Goal: Information Seeking & Learning: Learn about a topic

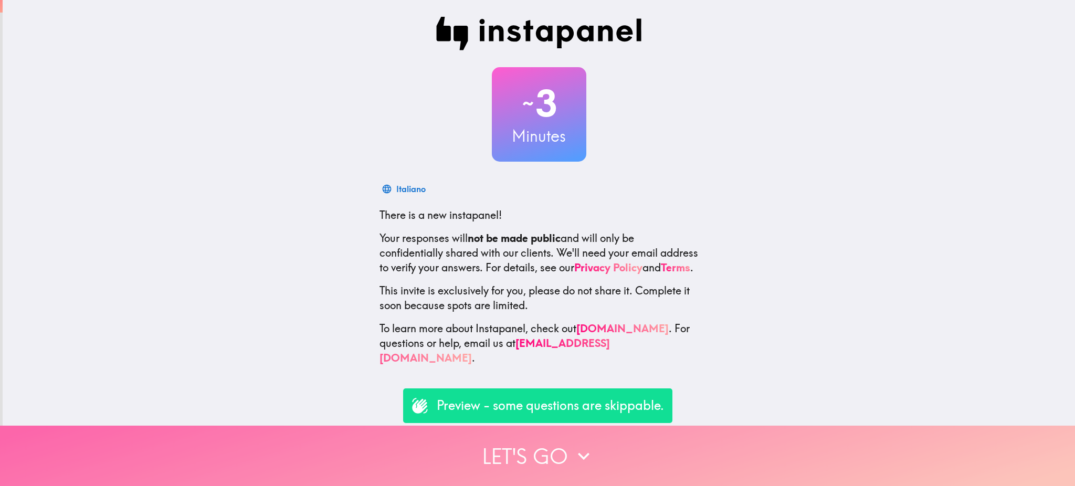
click at [529, 452] on button "Let's go" at bounding box center [537, 456] width 1075 height 60
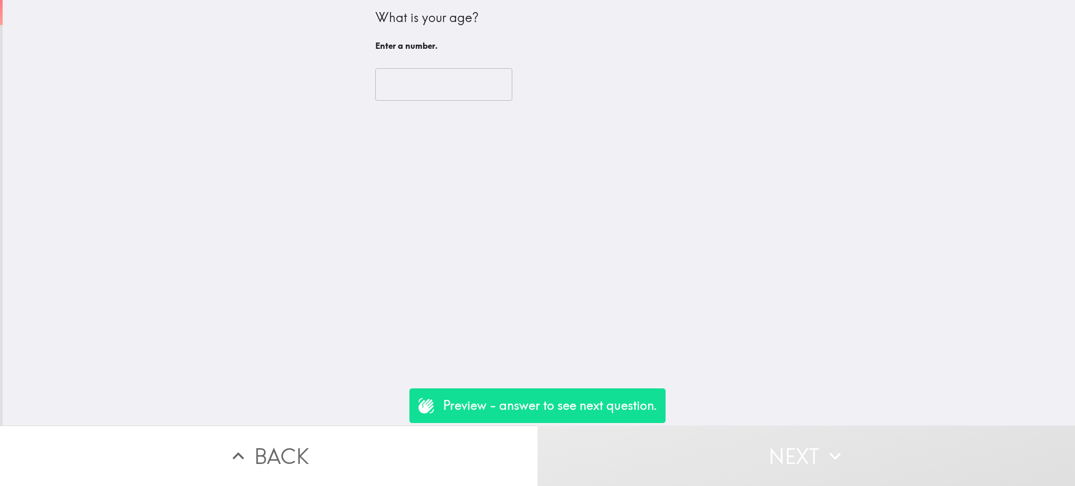
click at [378, 83] on input "number" at bounding box center [443, 84] width 137 height 33
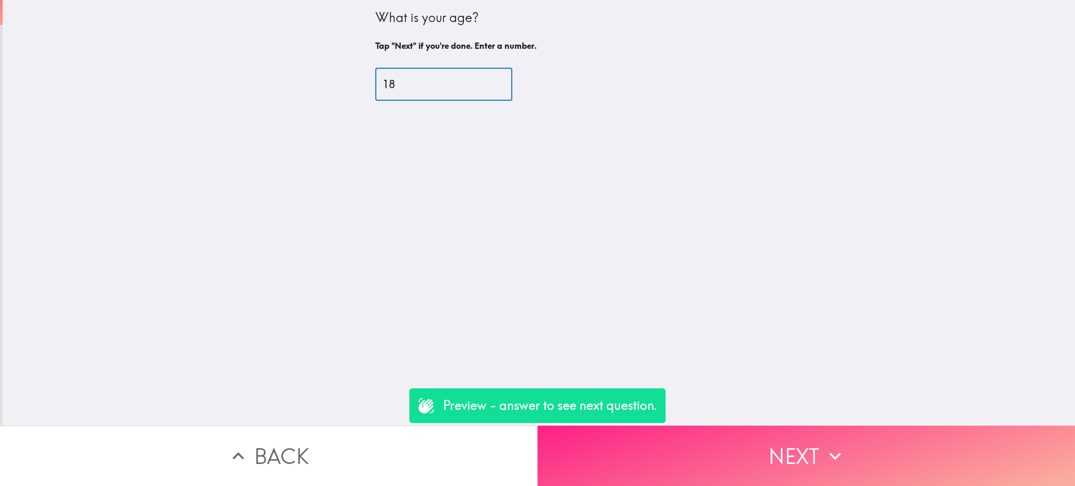
type input "18"
click at [665, 467] on button "Next" at bounding box center [807, 456] width 538 height 60
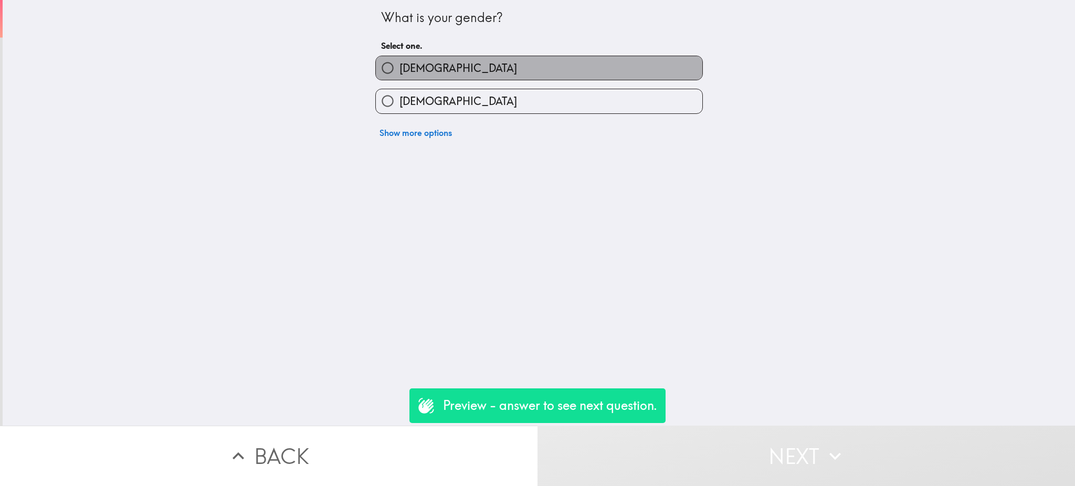
click at [402, 59] on label "[DEMOGRAPHIC_DATA]" at bounding box center [539, 68] width 327 height 24
click at [399, 59] on input "[DEMOGRAPHIC_DATA]" at bounding box center [388, 68] width 24 height 24
radio input "true"
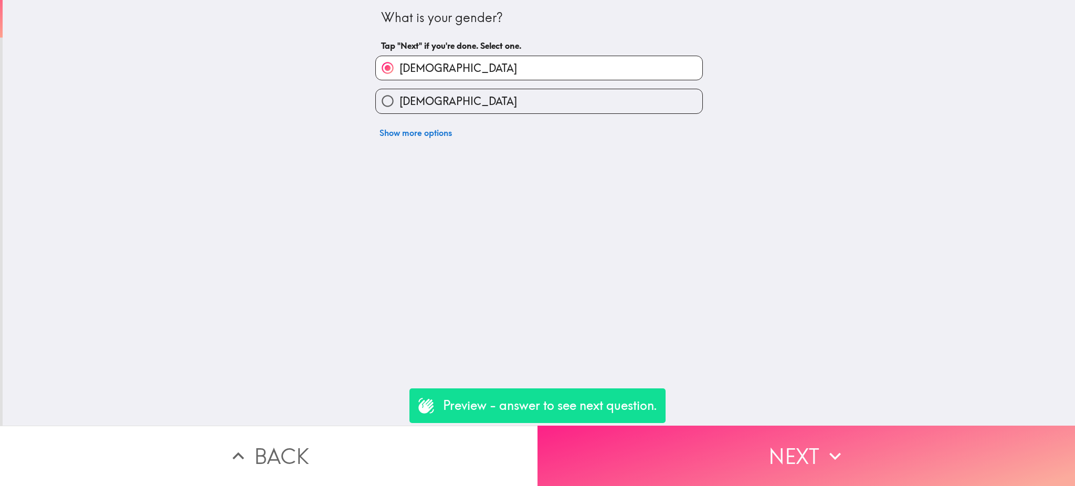
click at [647, 460] on button "Next" at bounding box center [807, 456] width 538 height 60
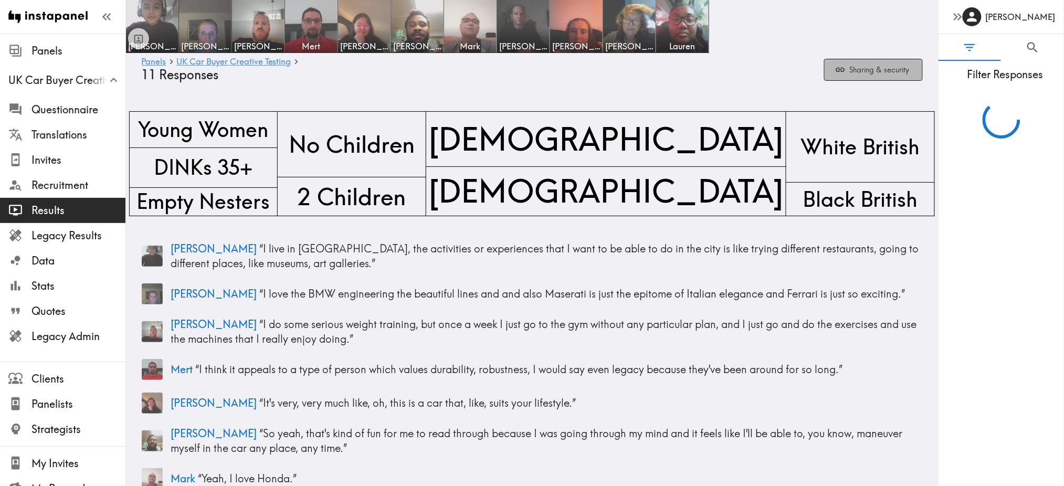
click at [850, 64] on button "Sharing & security" at bounding box center [873, 70] width 99 height 23
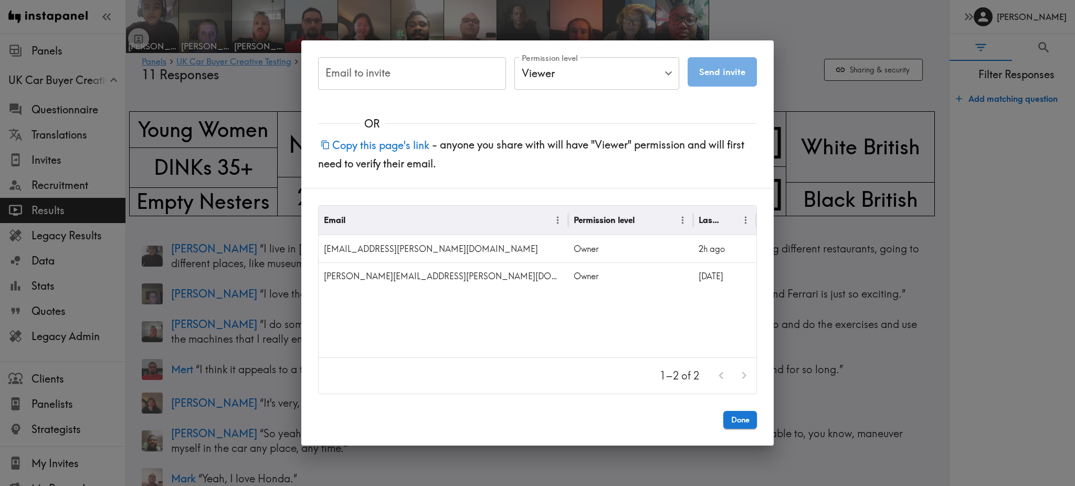
click at [793, 40] on div "Email to invite Email to invite Permission level Viewer Viewer Permission level…" at bounding box center [537, 243] width 1075 height 486
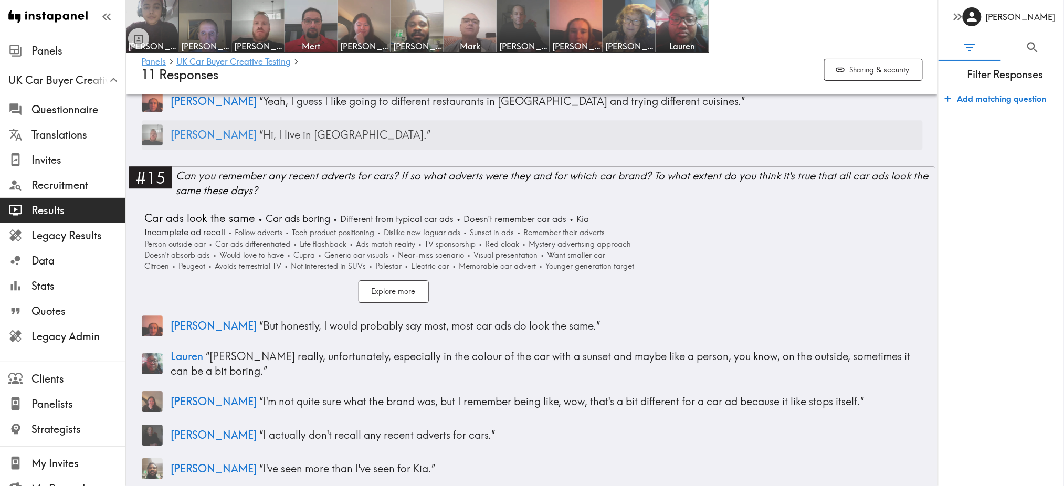
scroll to position [2403, 0]
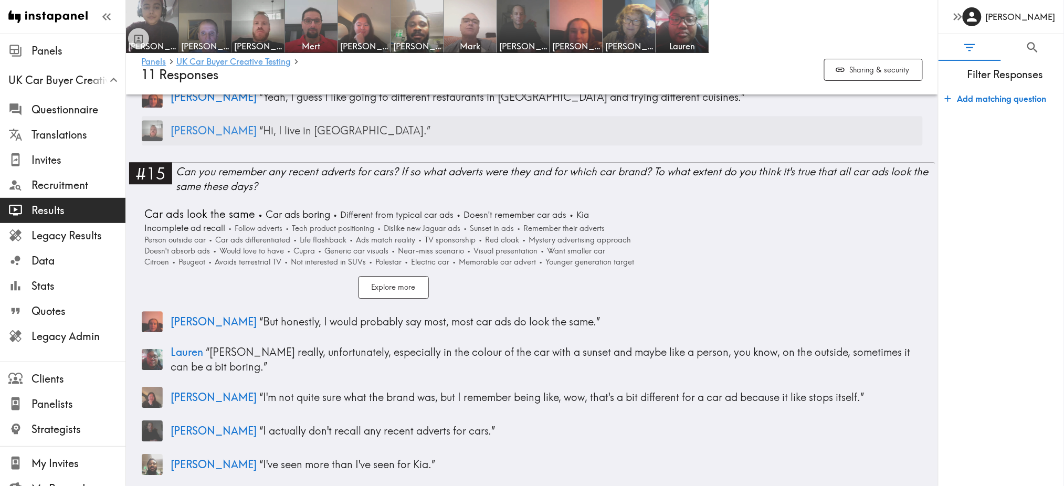
click at [256, 123] on p "[PERSON_NAME] “ Hi, I live in [GEOGRAPHIC_DATA]. ”" at bounding box center [547, 130] width 752 height 15
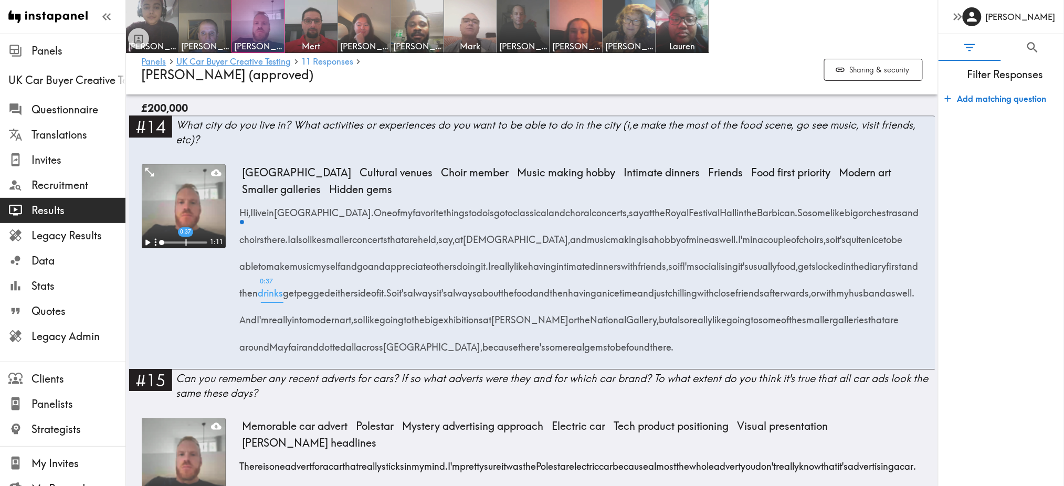
scroll to position [1122, 0]
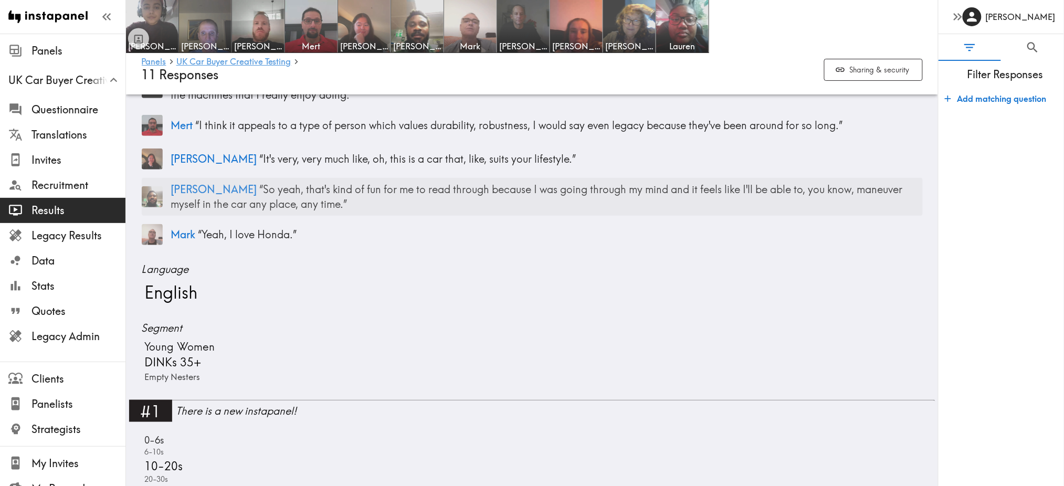
scroll to position [240, 0]
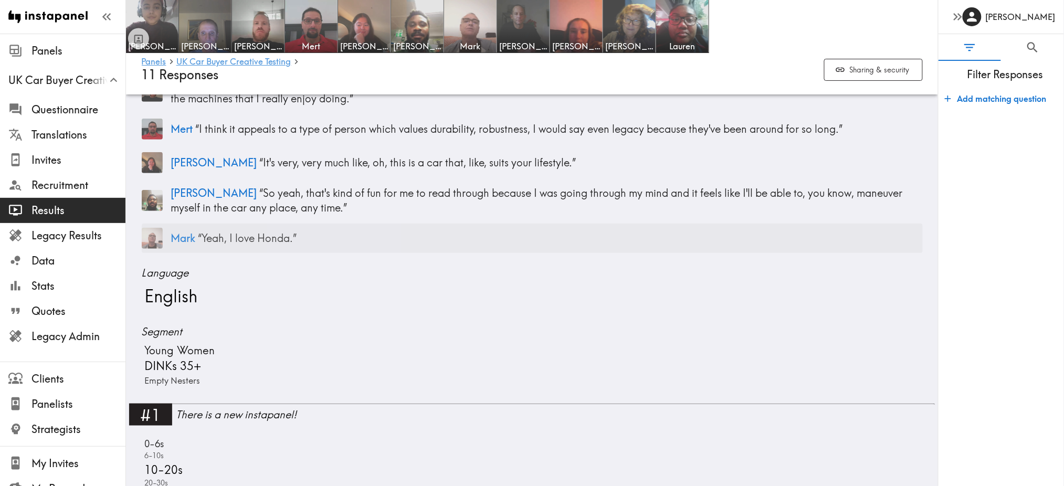
click at [244, 238] on p "[PERSON_NAME] “ Yeah, I love Honda. ”" at bounding box center [547, 238] width 752 height 15
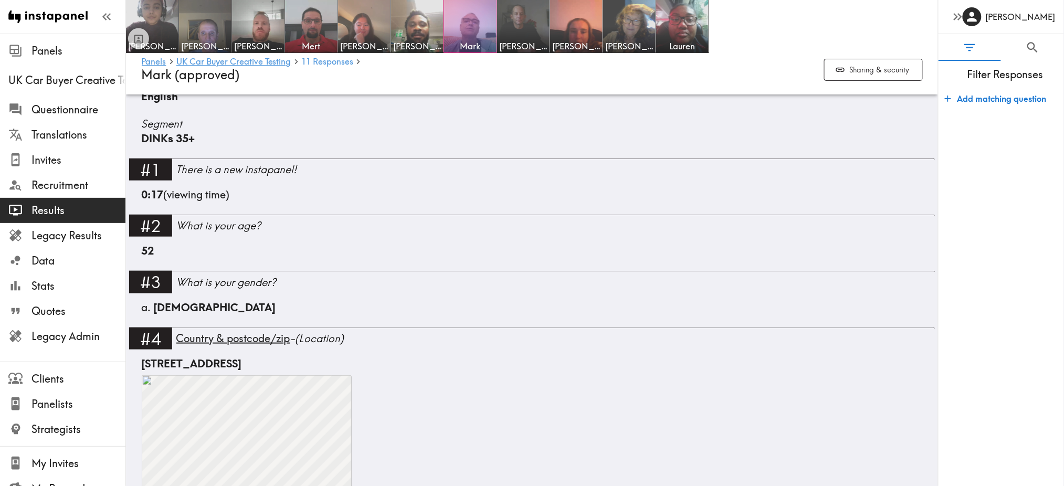
scroll to position [3000, 0]
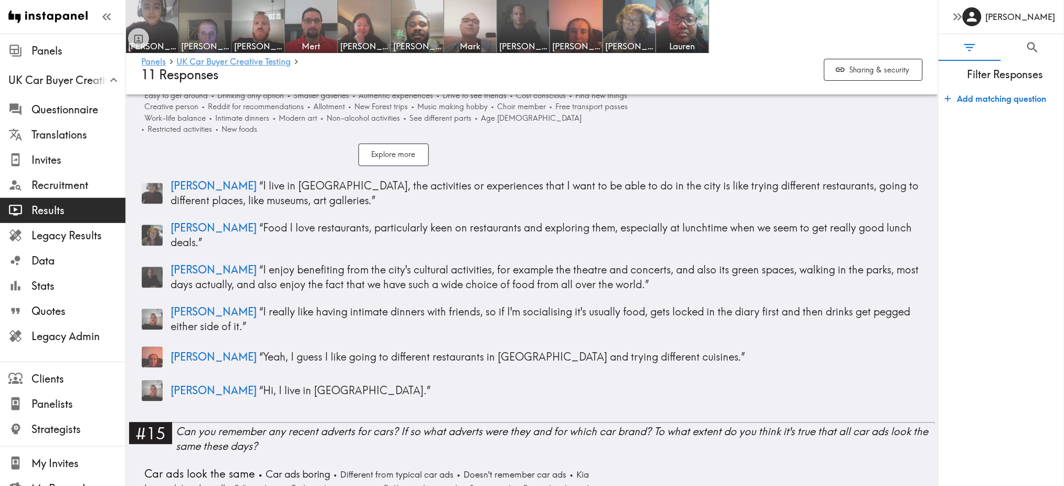
scroll to position [2139, 0]
